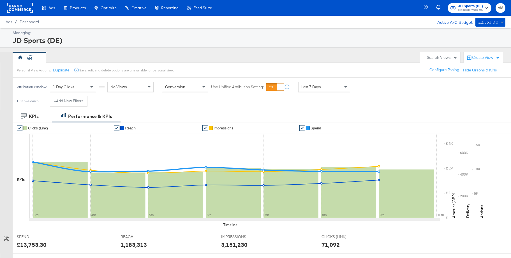
click at [22, 9] on rect at bounding box center [20, 8] width 26 height 10
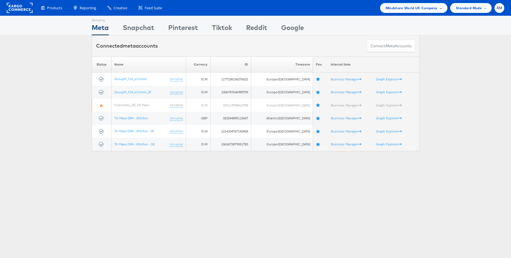
click at [427, 10] on span "Mindshare World UK Company" at bounding box center [412, 8] width 52 height 6
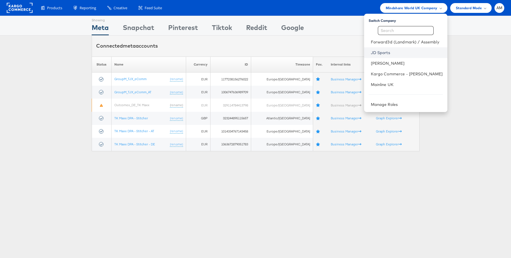
click at [390, 51] on link "JD Sports" at bounding box center [407, 53] width 72 height 6
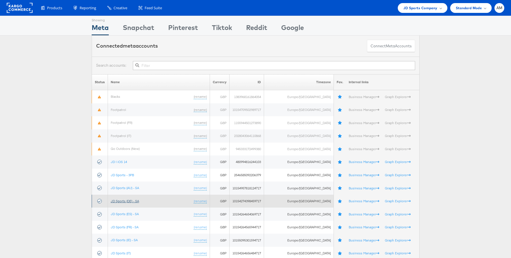
click at [128, 202] on link "JD Sports (DE) - SA" at bounding box center [125, 201] width 28 height 4
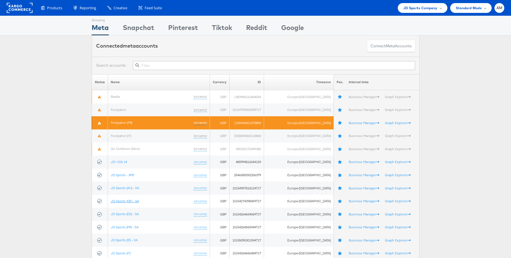
scroll to position [0, 0]
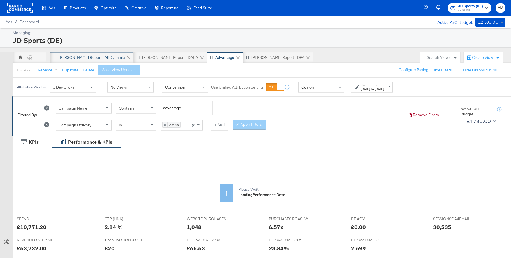
click at [83, 55] on div "SA - JD Report - All Dynamic" at bounding box center [92, 57] width 66 height 5
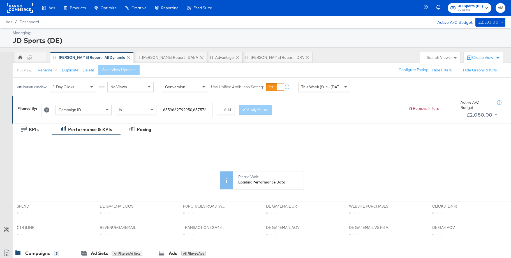
click at [327, 89] on span "This Week (Sun - Today)" at bounding box center [322, 86] width 42 height 5
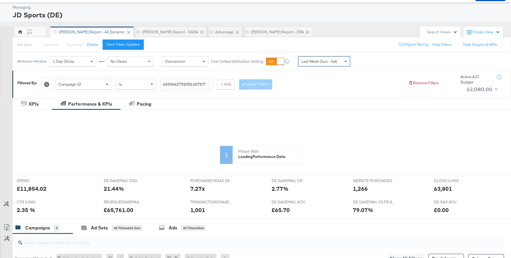
scroll to position [70, 0]
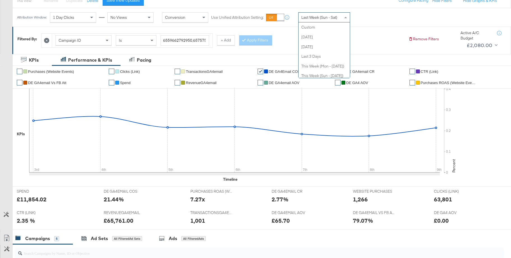
click at [312, 19] on span "Last Week (Sun - Sat)" at bounding box center [319, 17] width 36 height 5
